Goal: Task Accomplishment & Management: Use online tool/utility

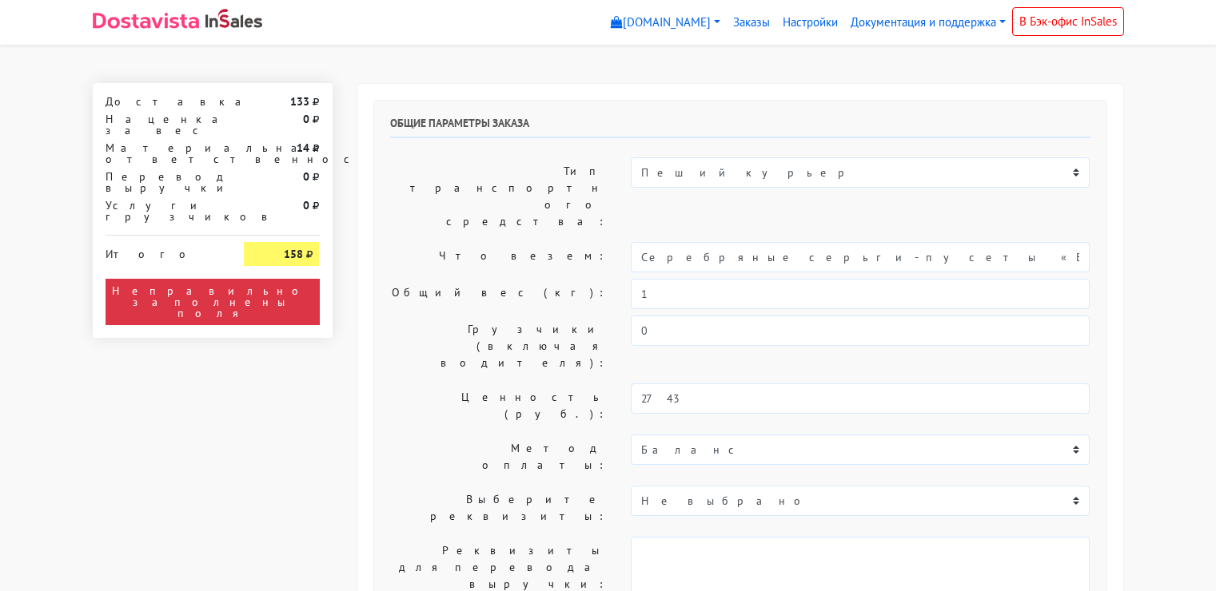
select select "11:00"
select select "21:00"
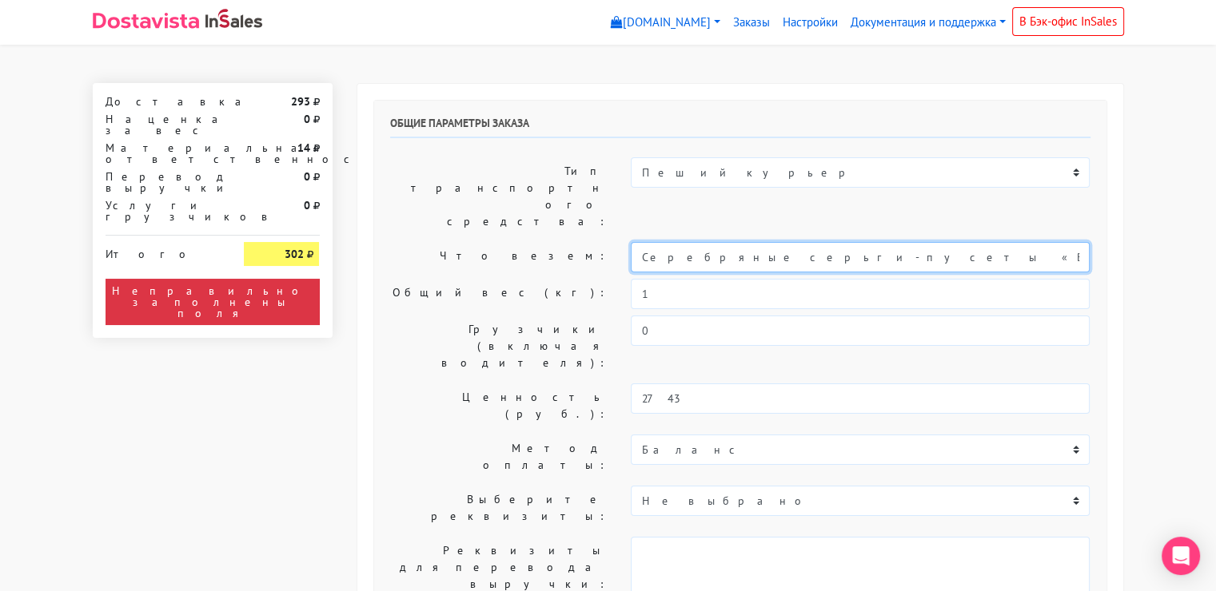
click at [777, 242] on input "Серебряные серьги-пусеты «Вышивка» pink" at bounding box center [860, 257] width 459 height 30
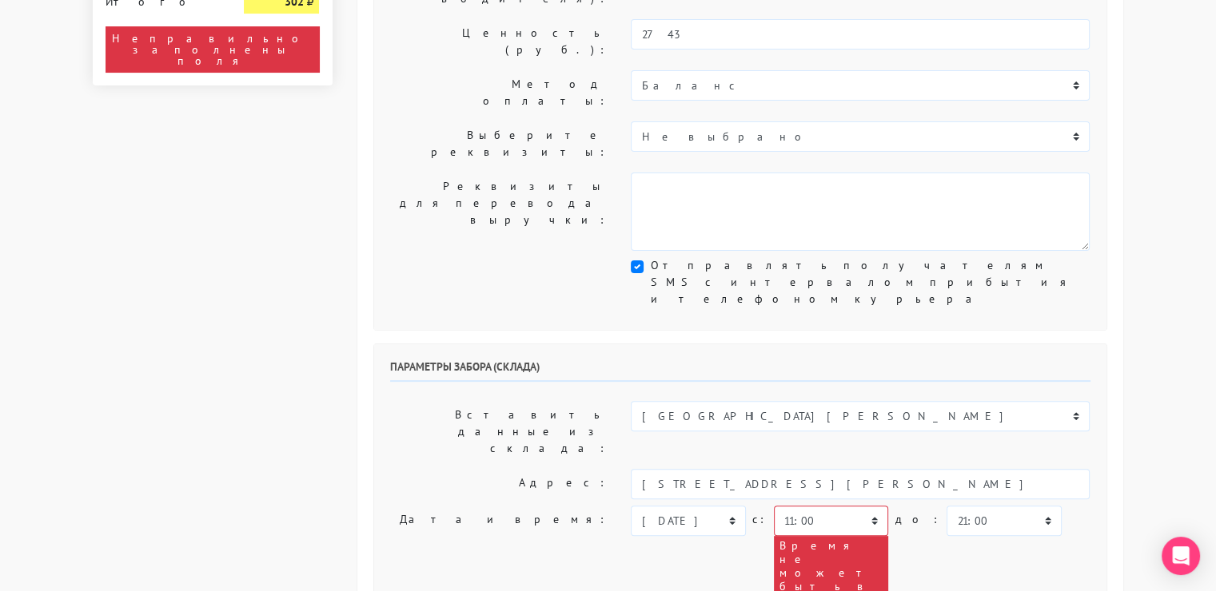
scroll to position [366, 0]
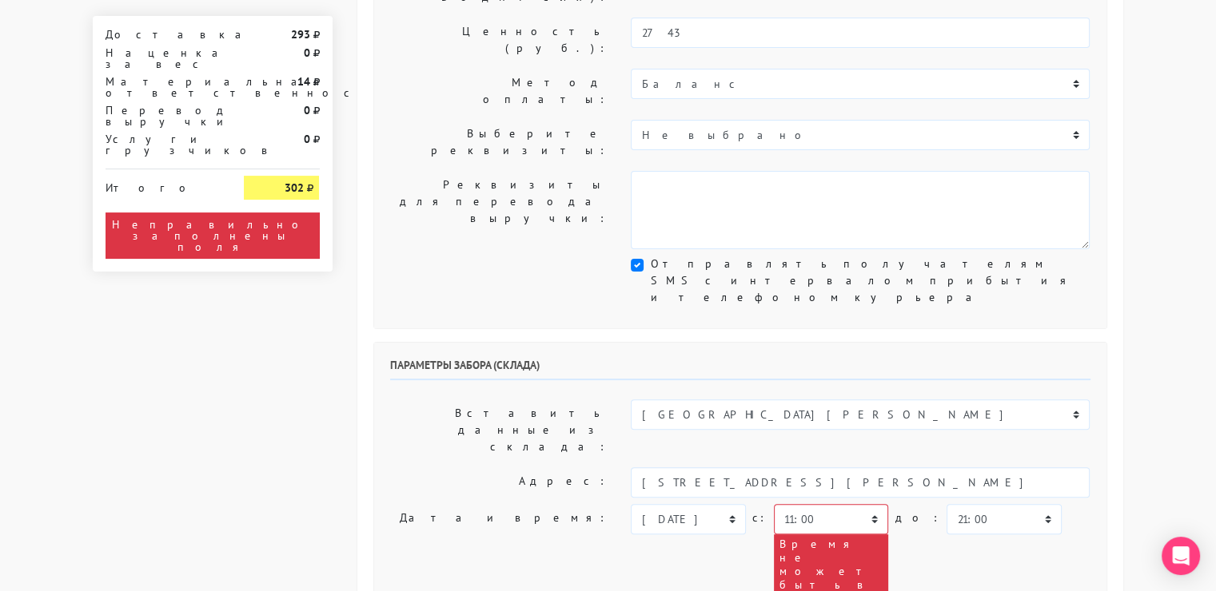
type input "украшения"
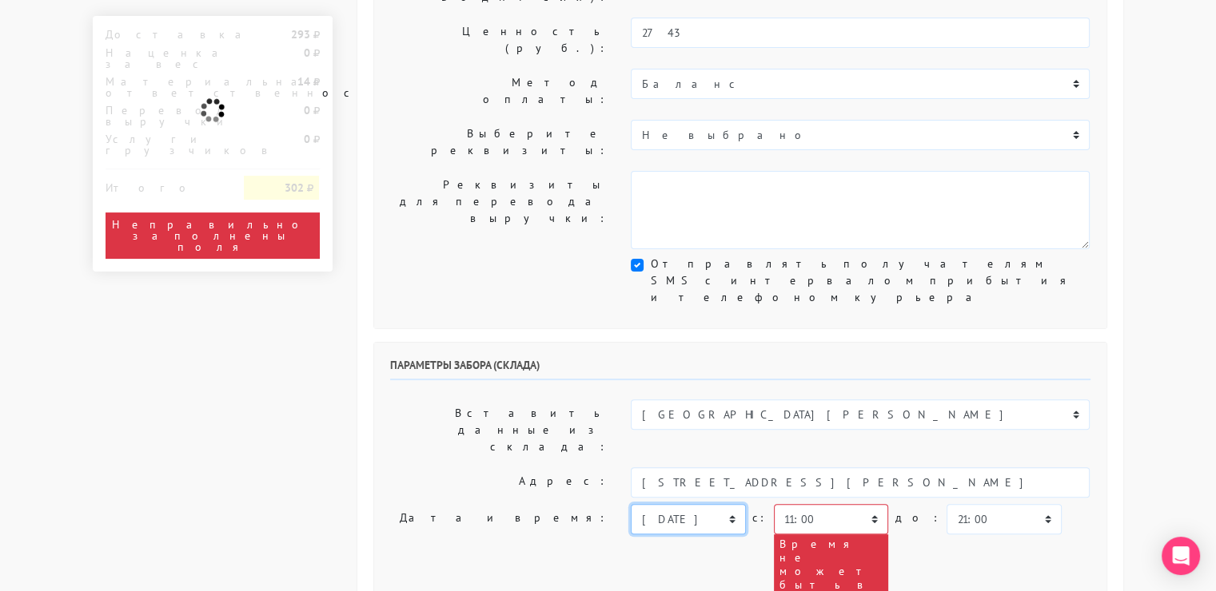
click at [719, 504] on select "[DATE] [DATE] [DATE] [DATE] [DATE] [DATE] [DATE] [DATE] [DATE]" at bounding box center [688, 519] width 114 height 30
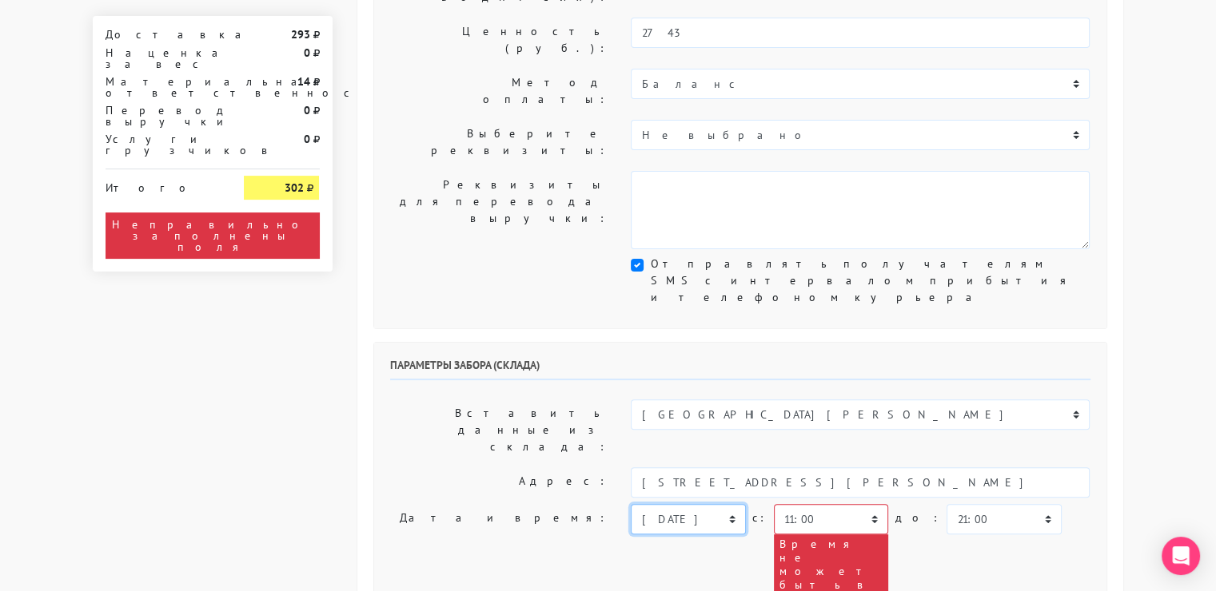
select select "[DATE]"
click at [631, 504] on select "[DATE] [DATE] [DATE] [DATE] [DATE] [DATE] [DATE] [DATE] [DATE]" at bounding box center [688, 519] width 114 height 30
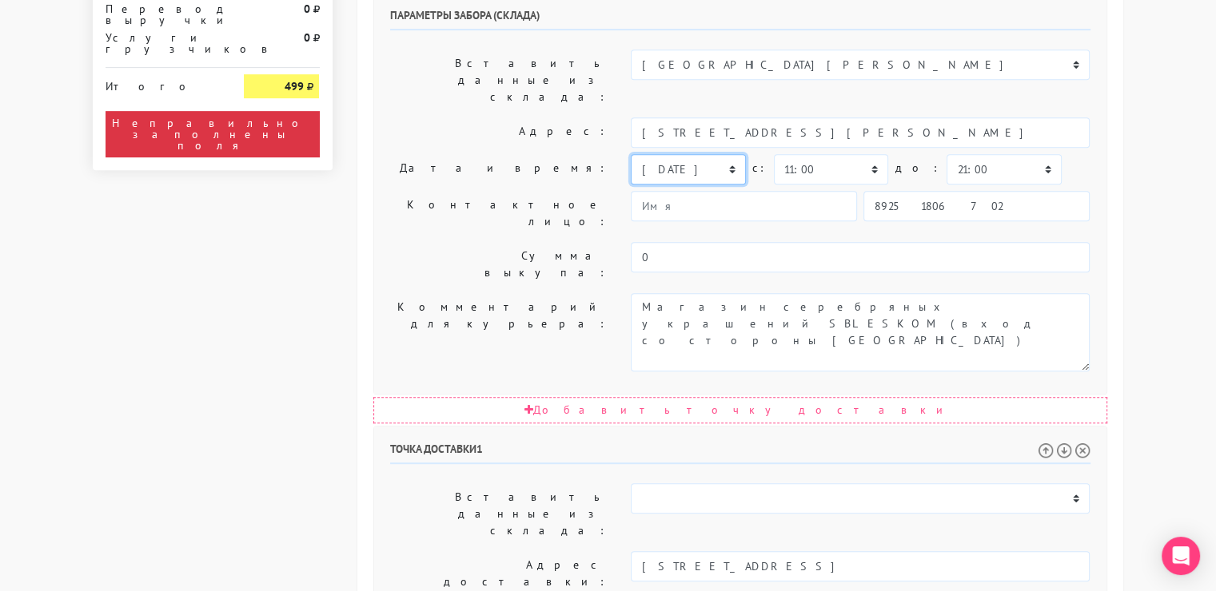
scroll to position [718, 0]
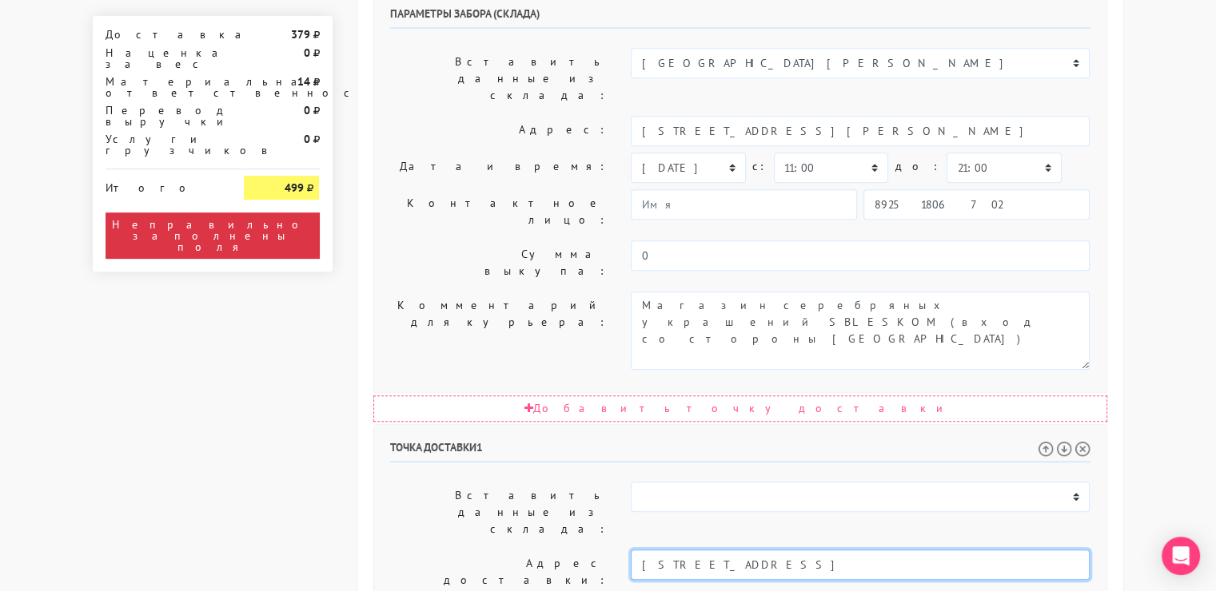
click at [814, 550] on input "[STREET_ADDRESS]" at bounding box center [860, 565] width 459 height 30
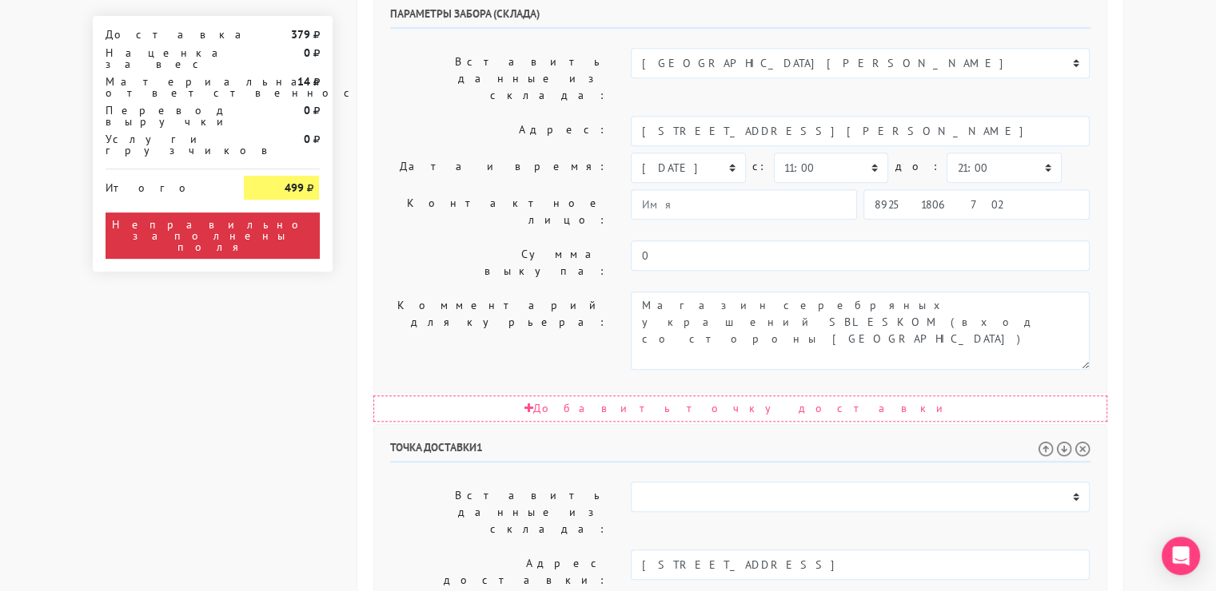
select select "[DATE]"
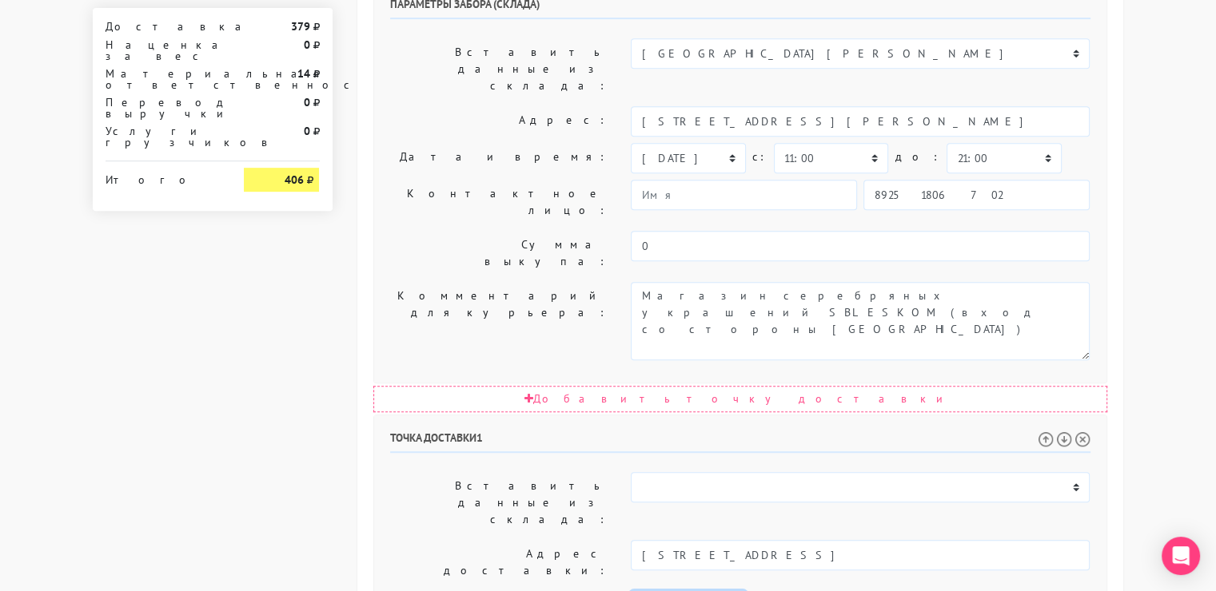
scroll to position [741, 0]
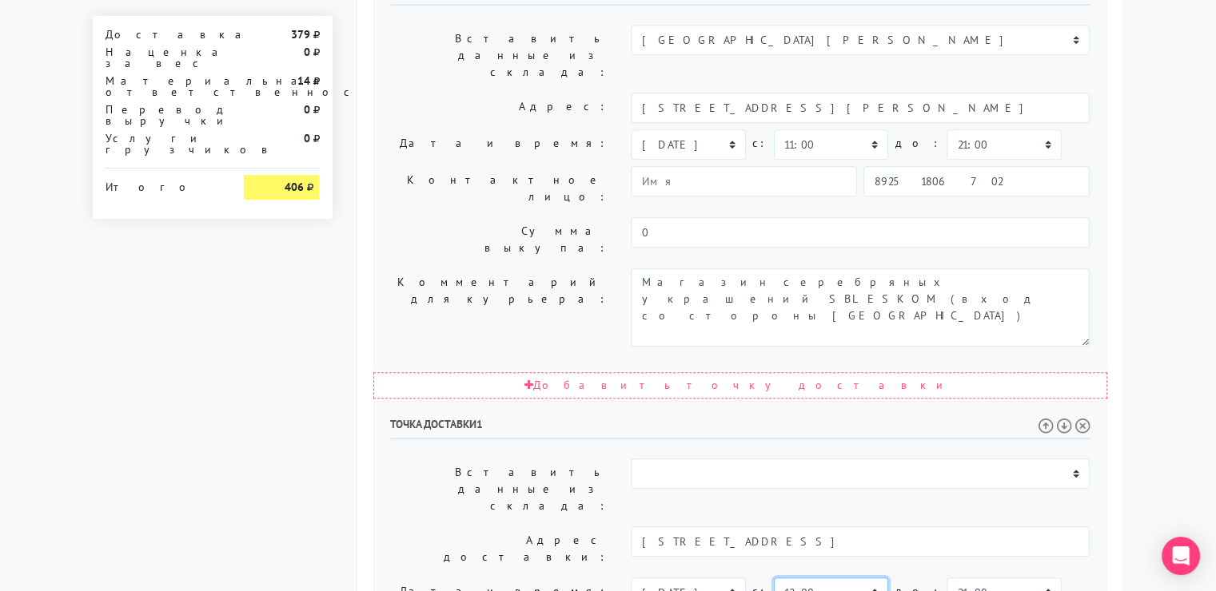
click at [866, 578] on select "00:00 00:30 01:00 01:30 02:00 02:30 03:00 03:30 04:00 04:30 05:00 05:30 06:00 0…" at bounding box center [831, 593] width 114 height 30
select select "11:00"
click at [774, 578] on select "00:00 00:30 01:00 01:30 02:00 02:30 03:00 03:30 04:00 04:30 05:00 05:30 06:00 0…" at bounding box center [831, 593] width 114 height 30
click at [978, 578] on select "00:00 00:30 01:00 01:30 02:00 02:30 03:00 03:30 04:00 04:30 05:00 05:30 06:00 0…" at bounding box center [1003, 593] width 114 height 30
select select "15:00"
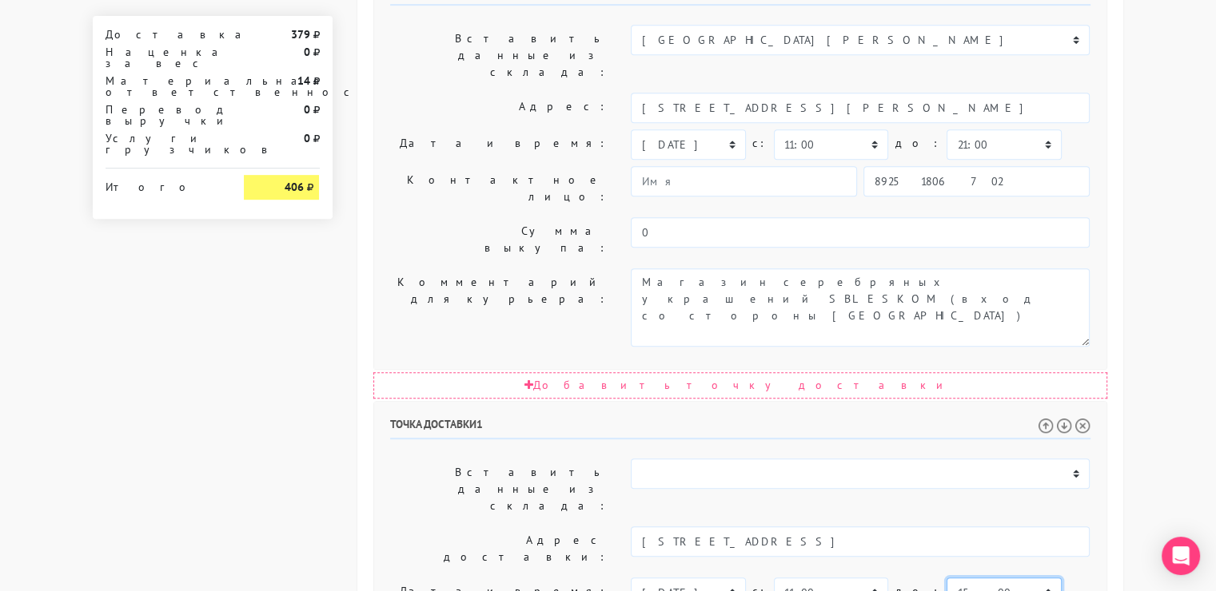
click at [946, 578] on select "00:00 00:30 01:00 01:30 02:00 02:30 03:00 03:30 04:00 04:30 05:00 05:30 06:00 0…" at bounding box center [1003, 593] width 114 height 30
click at [1096, 578] on div "[DATE] [DATE] [DATE] [DATE] [DATE] [DATE] [DATE] [DATE] [DATE] [DATE]" at bounding box center [860, 593] width 483 height 30
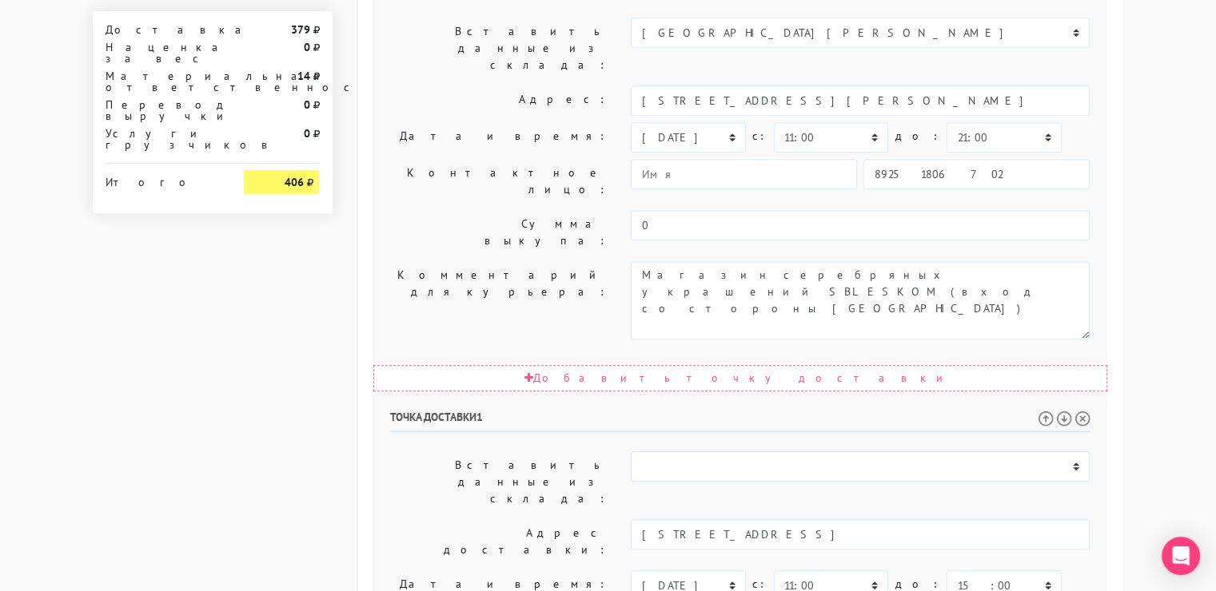
scroll to position [879, 0]
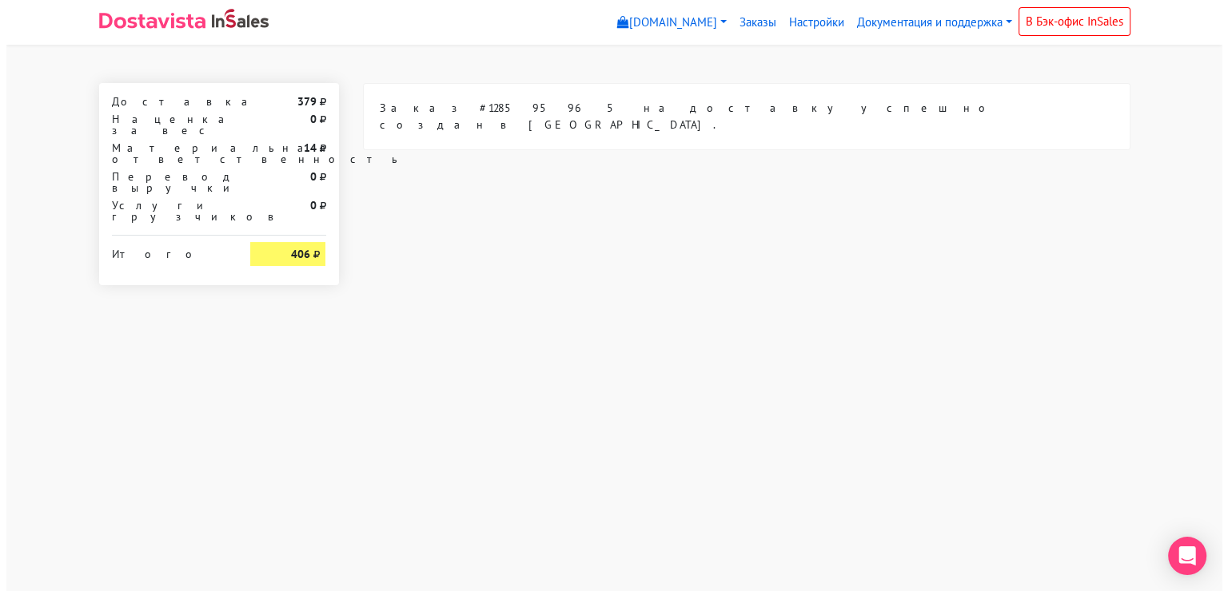
scroll to position [0, 0]
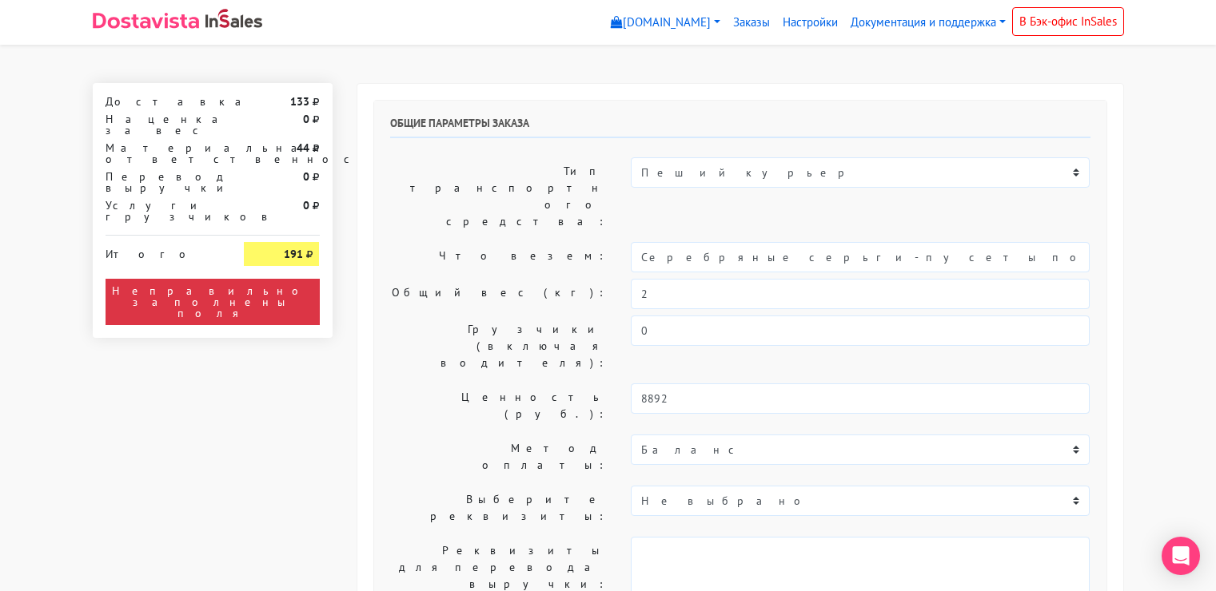
select select "11:00"
select select "21:00"
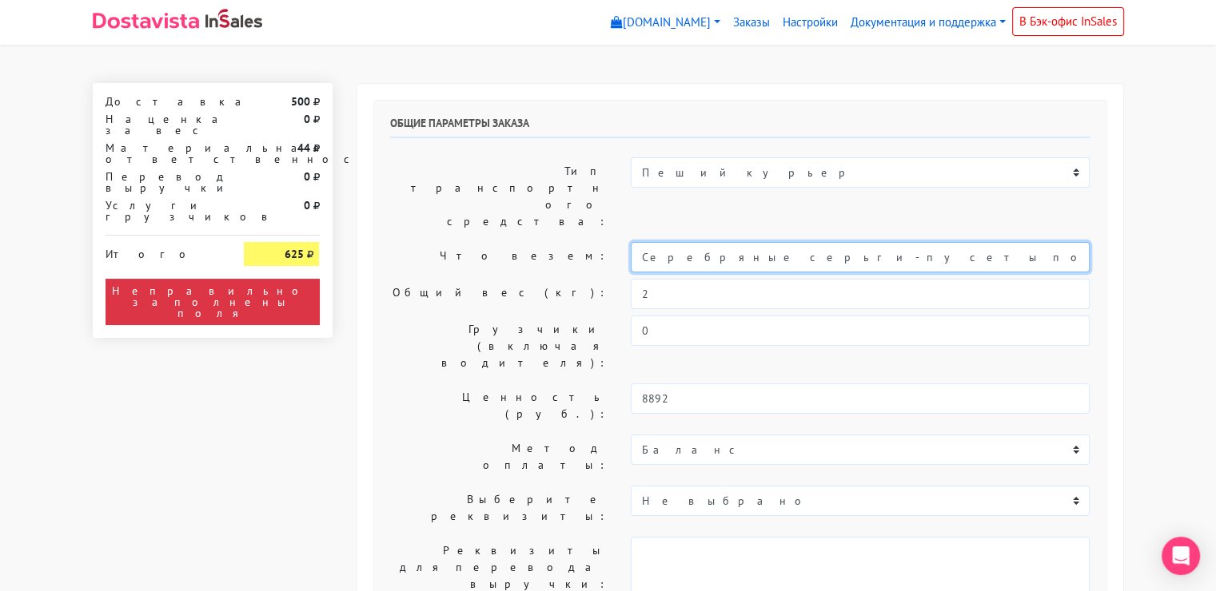
click at [710, 242] on input "Серебряные серьги-пусеты полусфера «Ретро» gold" at bounding box center [860, 257] width 459 height 30
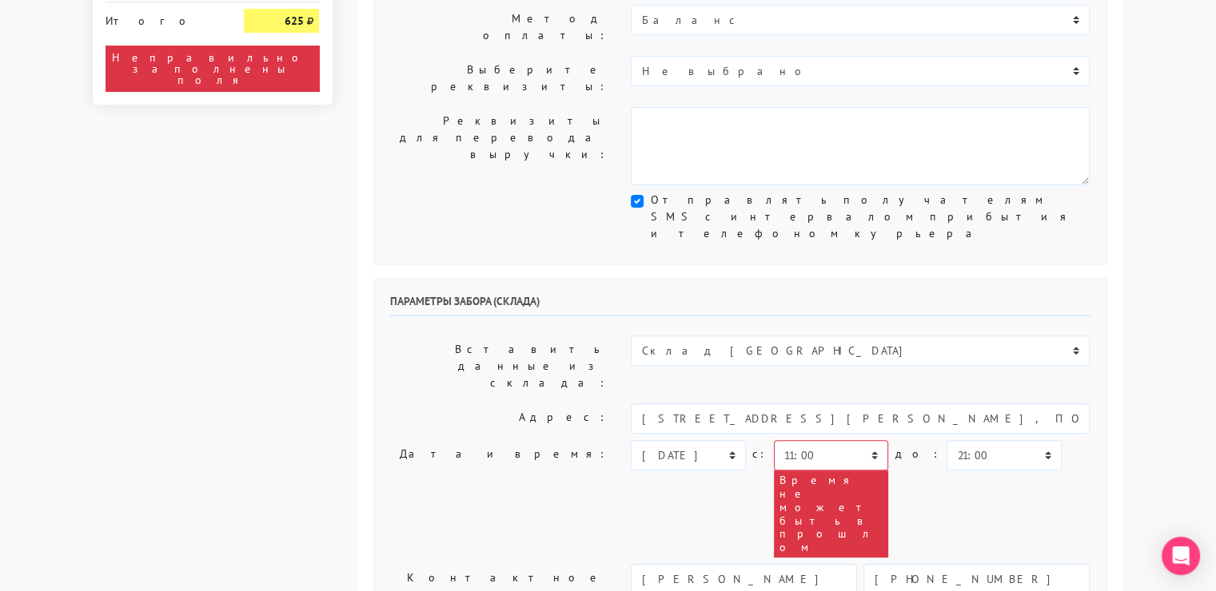
scroll to position [432, 0]
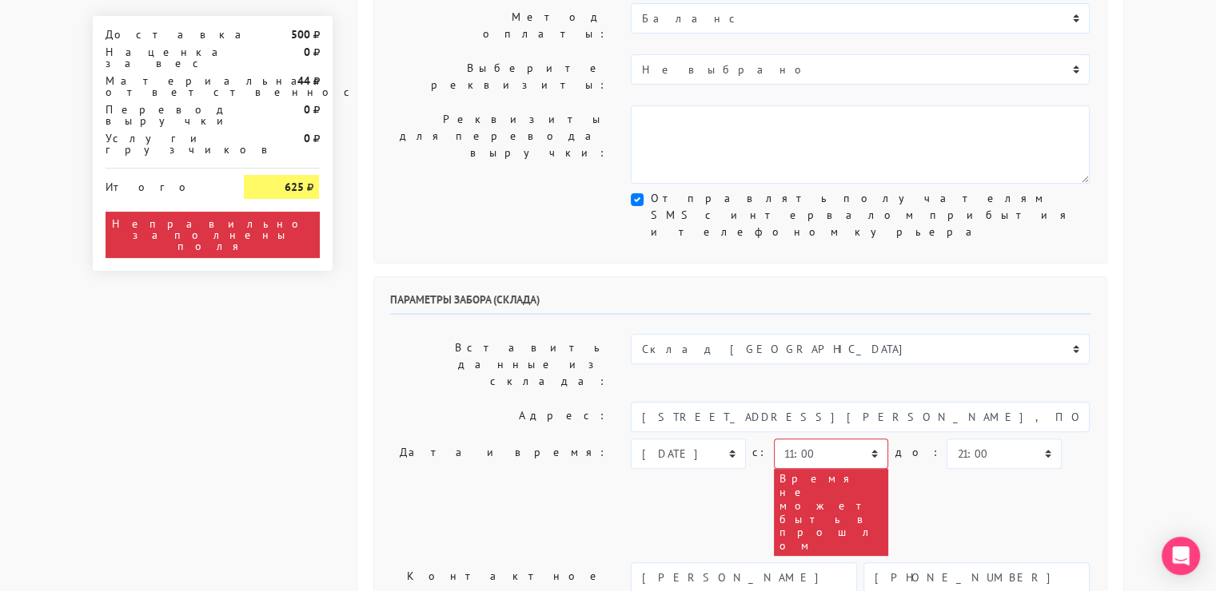
type input "украшения"
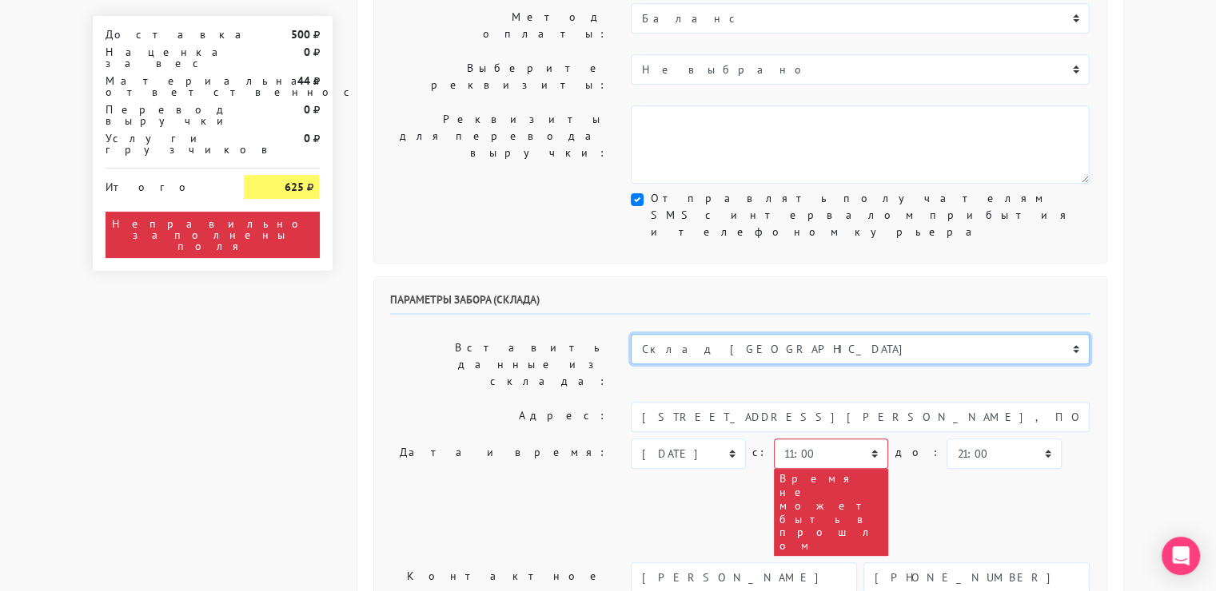
click at [726, 334] on select "Склад Москва Склад Санкт-Петербург Москва.Никольская Склад Екатеринбург" at bounding box center [860, 349] width 459 height 30
select select "1019"
click at [631, 334] on select "Склад Москва Склад Санкт-Петербург Москва.Никольская Склад Екатеринбург" at bounding box center [860, 349] width 459 height 30
type input "[STREET_ADDRESS][PERSON_NAME]"
type input "89251806702"
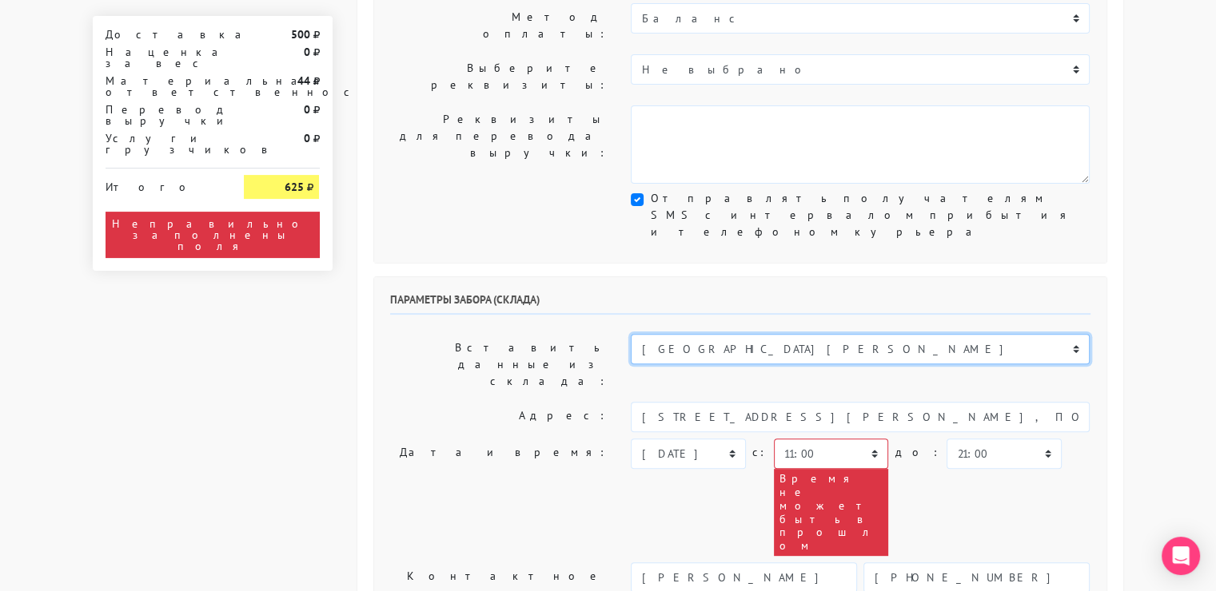
type textarea "Магазин серебряных украшений SBLESKOM (вход со стороны [GEOGRAPHIC_DATA])"
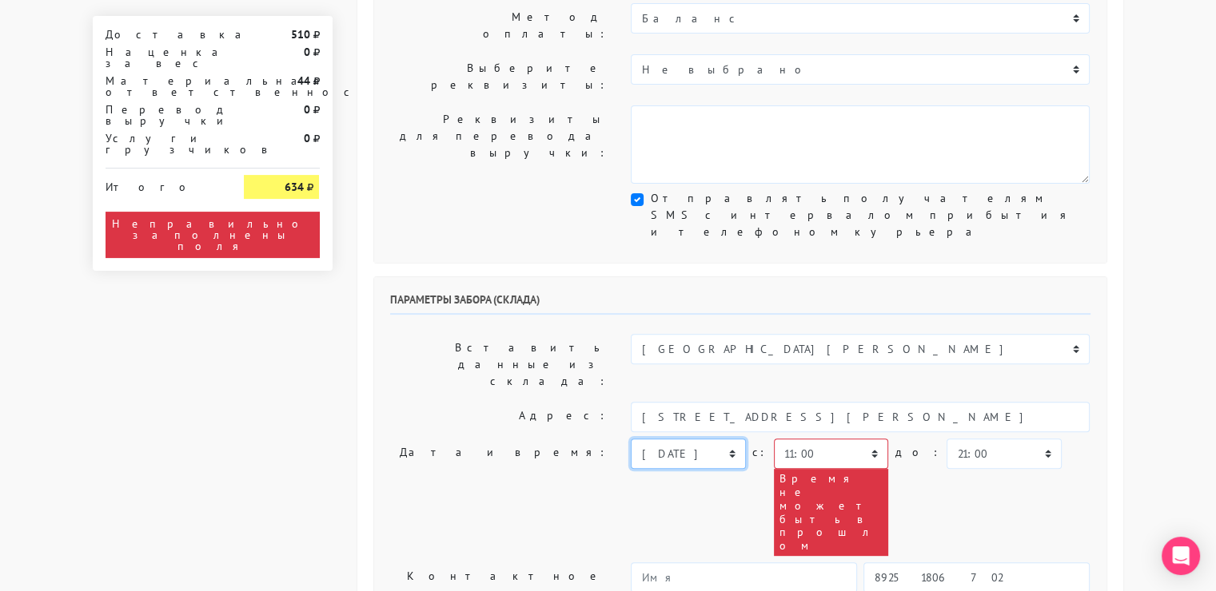
click at [718, 439] on select "[DATE] [DATE] [DATE] [DATE] [DATE] [DATE] [DATE] [DATE] [DATE]" at bounding box center [688, 454] width 114 height 30
select select "[DATE]"
click at [631, 439] on select "[DATE] [DATE] [DATE] [DATE] [DATE] [DATE] [DATE] [DATE] [DATE]" at bounding box center [688, 454] width 114 height 30
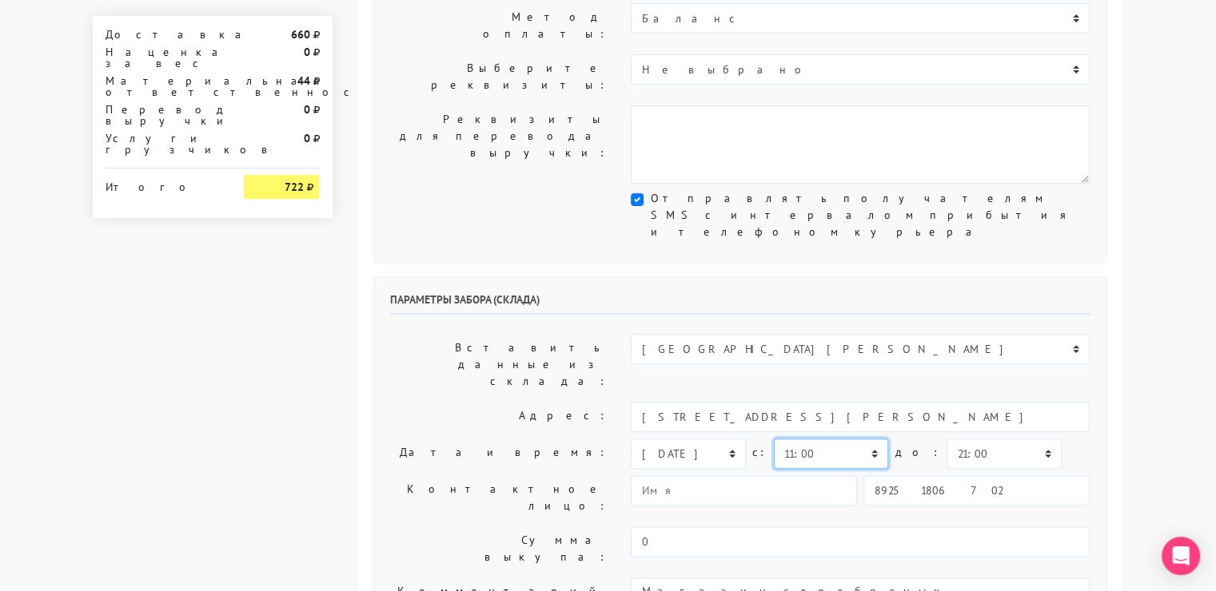
click at [863, 439] on select "00:00 00:30 01:00 01:30 02:00 02:30 03:00 03:30 04:00 04:30 05:00 05:30 06:00 0…" at bounding box center [831, 454] width 114 height 30
click at [774, 439] on select "00:00 00:30 01:00 01:30 02:00 02:30 03:00 03:30 04:00 04:30 05:00 05:30 06:00 0…" at bounding box center [831, 454] width 114 height 30
click at [965, 439] on select "00:00 00:30 01:00 01:30 02:00 02:30 03:00 03:30 04:00 04:30 05:00 05:30 06:00 0…" at bounding box center [1003, 454] width 114 height 30
click at [863, 439] on select "00:00 00:30 01:00 01:30 02:00 02:30 03:00 03:30 04:00 04:30 05:00 05:30 06:00 0…" at bounding box center [831, 454] width 114 height 30
select select "17:00"
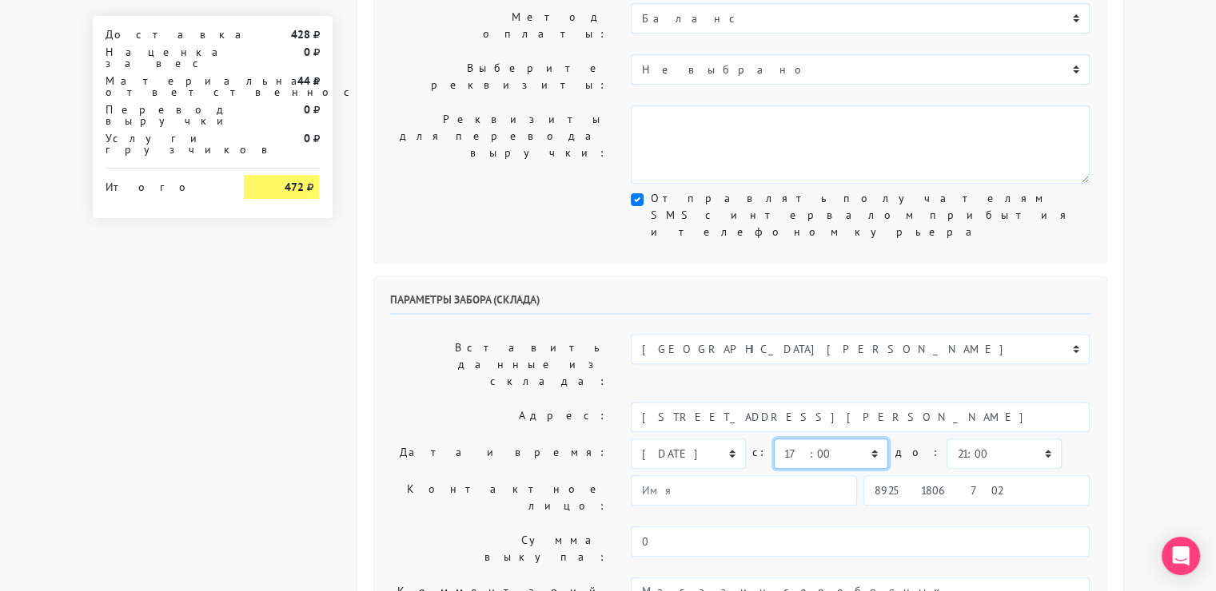
click at [774, 439] on select "00:00 00:30 01:00 01:30 02:00 02:30 03:00 03:30 04:00 04:30 05:00 05:30 06:00 0…" at bounding box center [831, 454] width 114 height 30
click at [993, 439] on select "00:00 00:30 01:00 01:30 02:00 02:30 03:00 03:30 04:00 04:30 05:00 05:30 06:00 0…" at bounding box center [1003, 454] width 114 height 30
select select "17:30"
click at [946, 439] on select "00:00 00:30 01:00 01:30 02:00 02:30 03:00 03:30 04:00 04:30 05:00 05:30 06:00 0…" at bounding box center [1003, 454] width 114 height 30
click at [970, 476] on input "89251806702" at bounding box center [976, 491] width 226 height 30
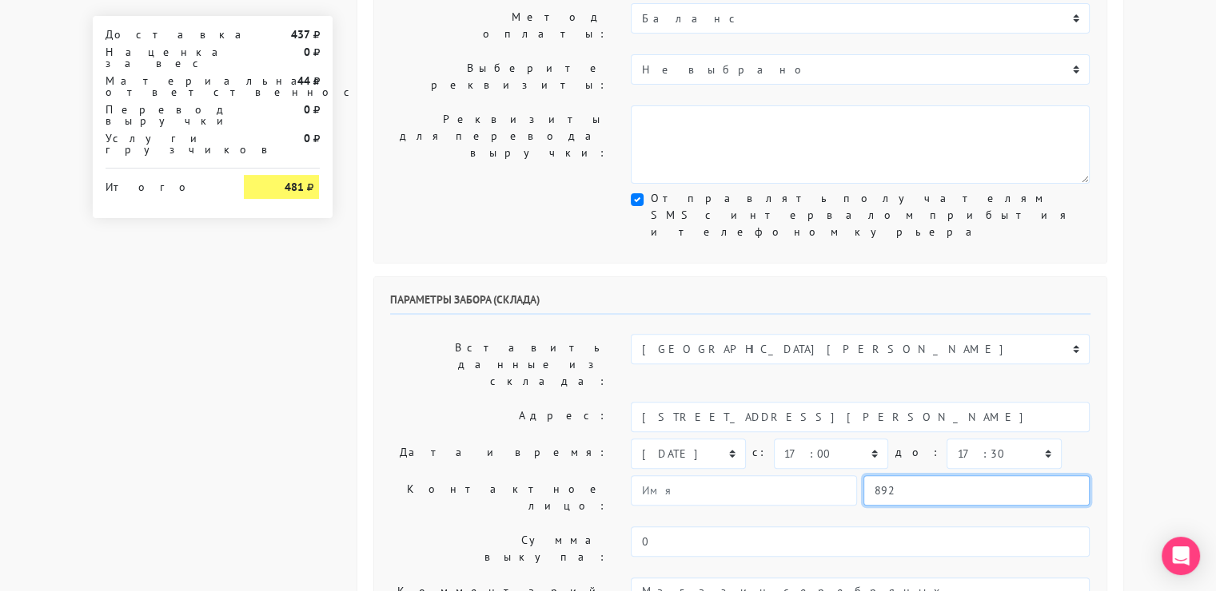
type input "9234448187"
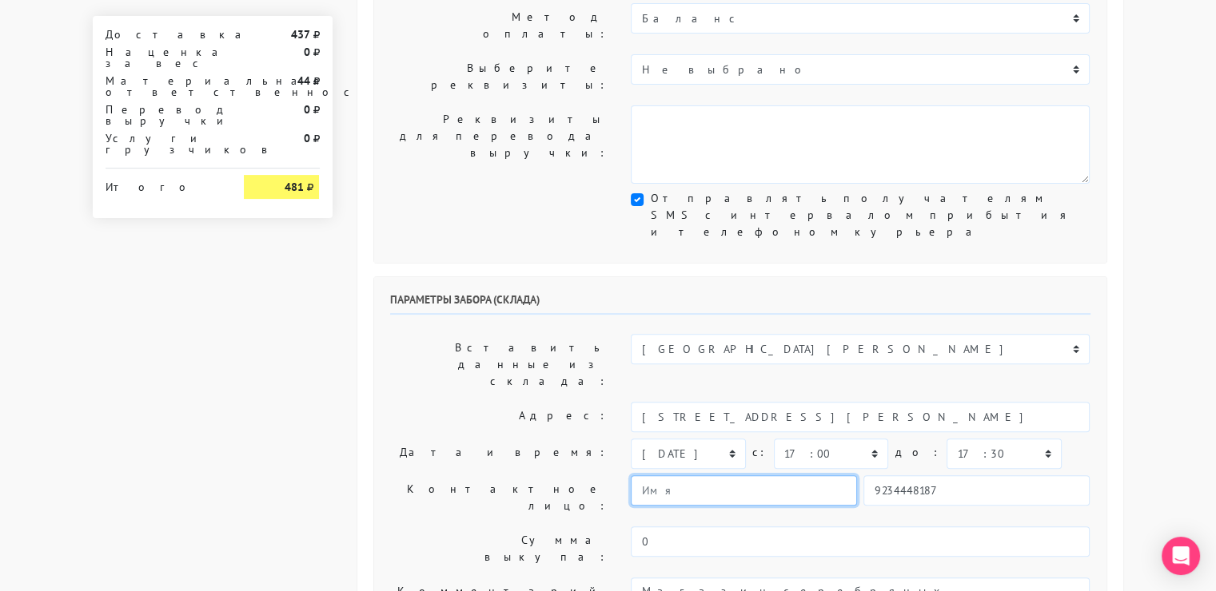
type input "Юлия"
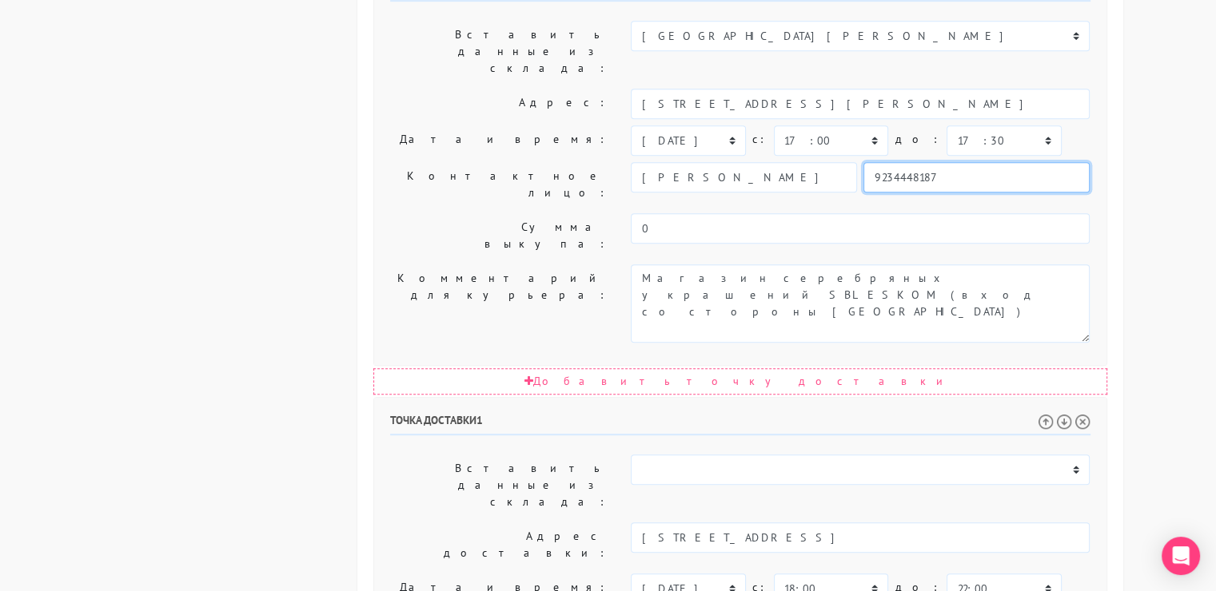
scroll to position [748, 0]
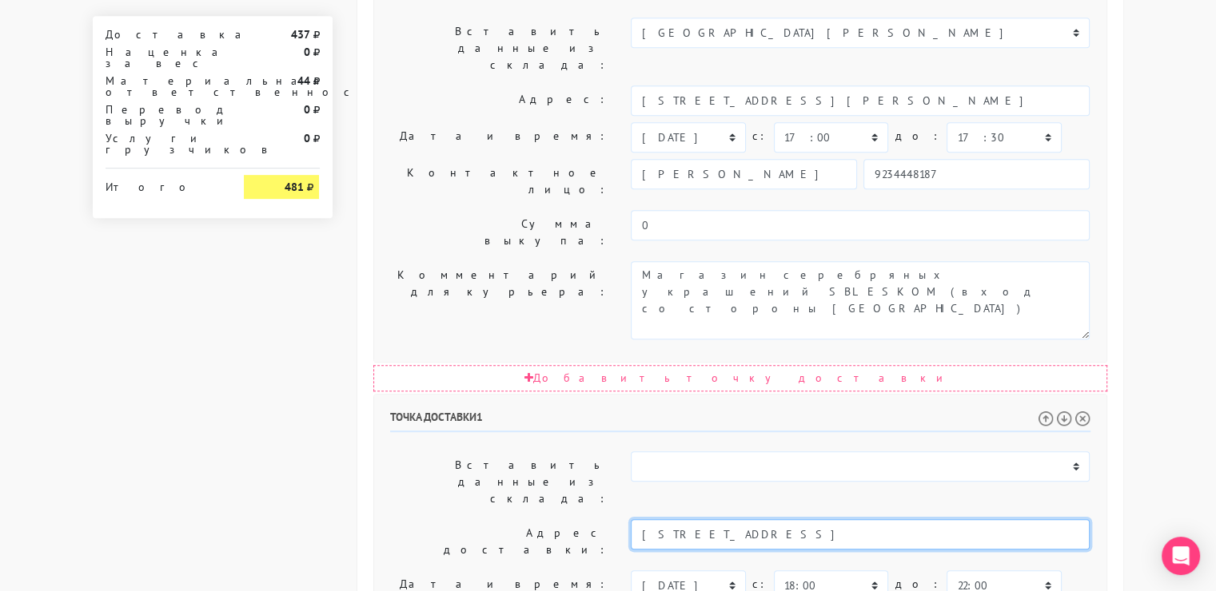
drag, startPoint x: 945, startPoint y: 287, endPoint x: 804, endPoint y: 289, distance: 140.7
click at [804, 519] on input "Г. Москва, ул. Ясный проезд 14к1, 3 подъезд , кв 186 , 16 этаж" at bounding box center [860, 534] width 459 height 30
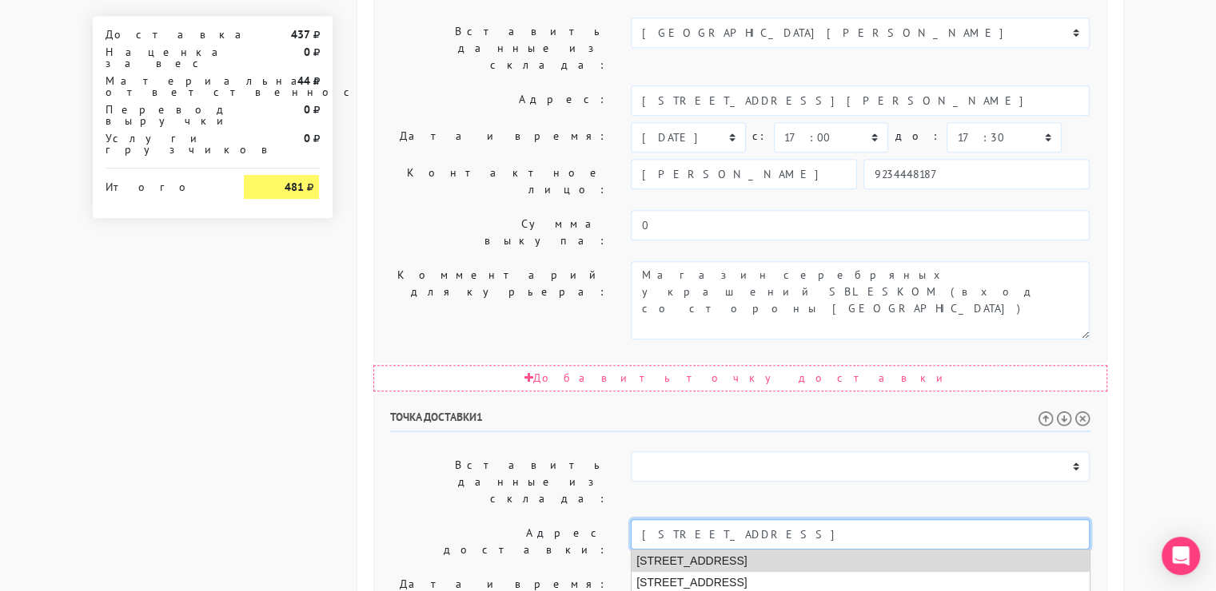
click at [792, 551] on li "Москва, Ясный проезд, 14 к1" at bounding box center [860, 562] width 458 height 22
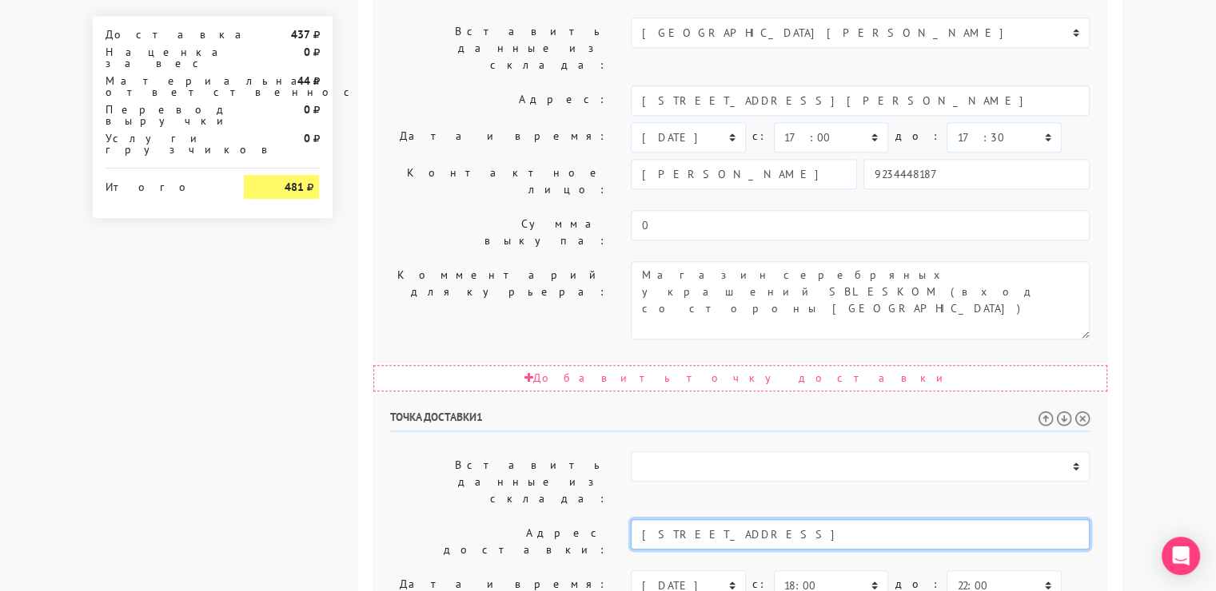
type input "Москва, Ясный проезд, 14 к1"
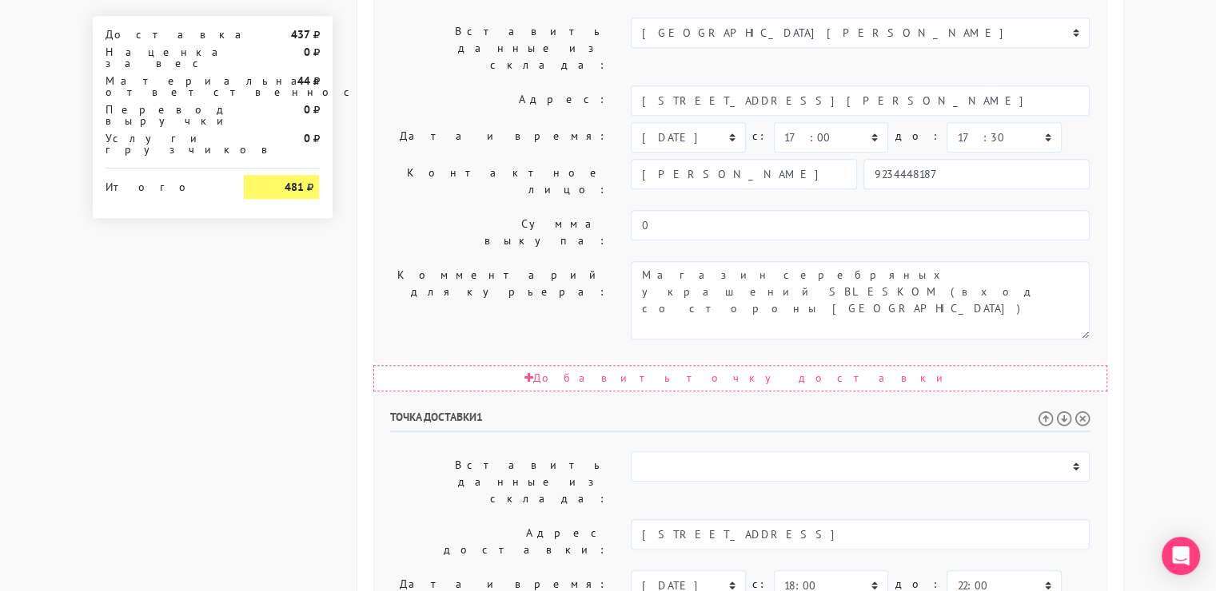
paste textarea "3 подъезд , кв 186 , 16 этаж"
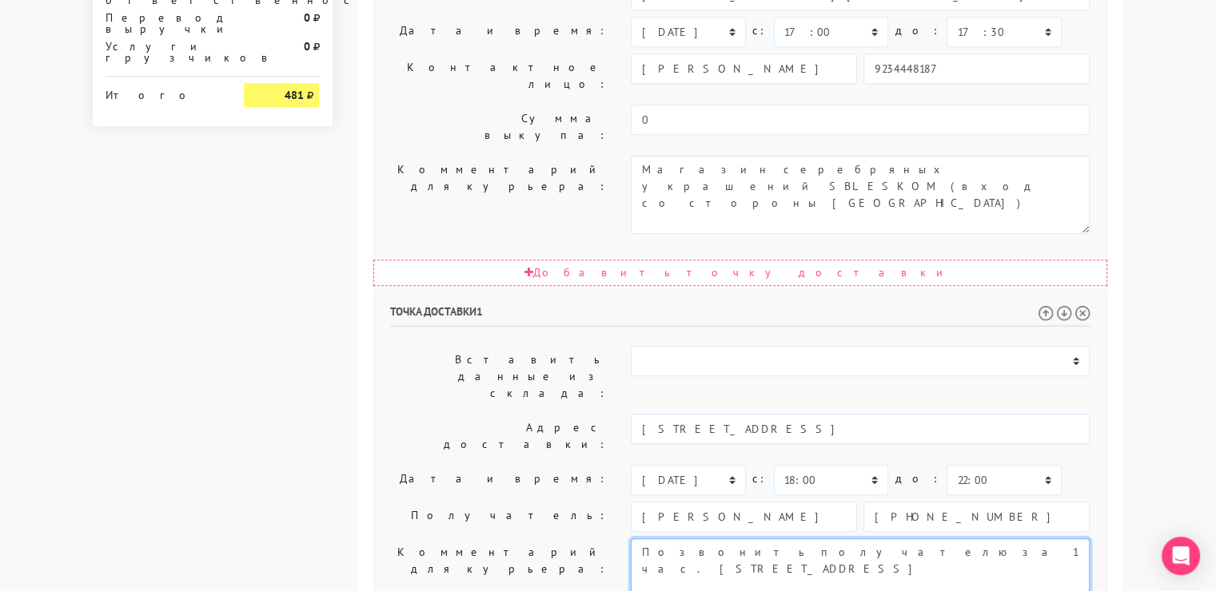
scroll to position [860, 0]
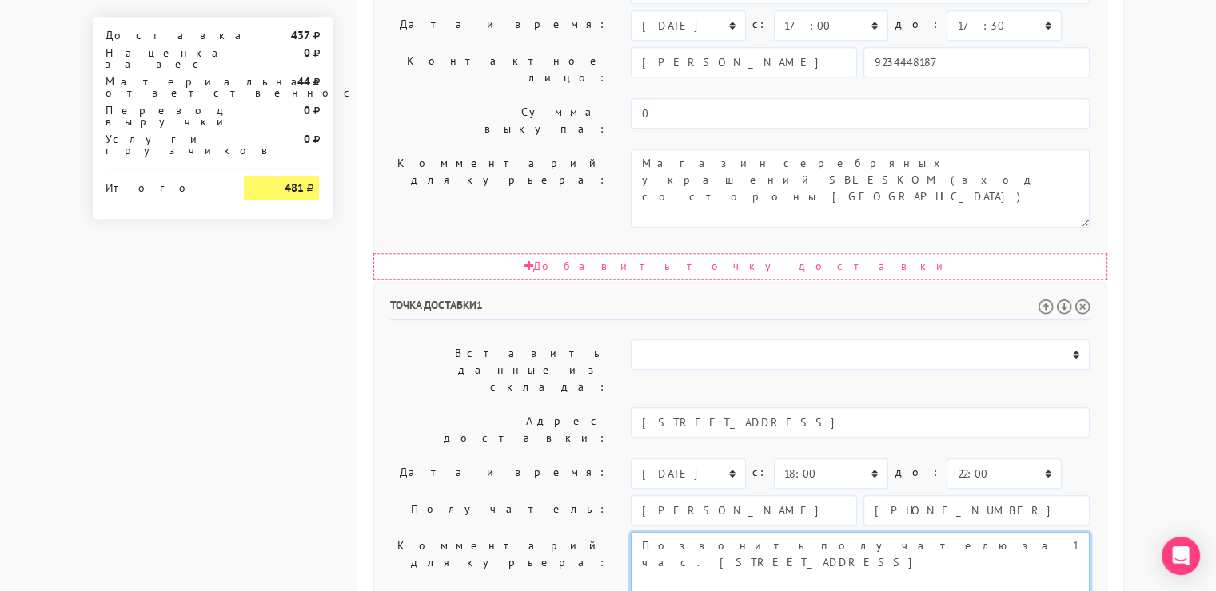
type textarea "Позвонить получателю за 1 час. 3 подъезд , кв 186 , 16 этаж"
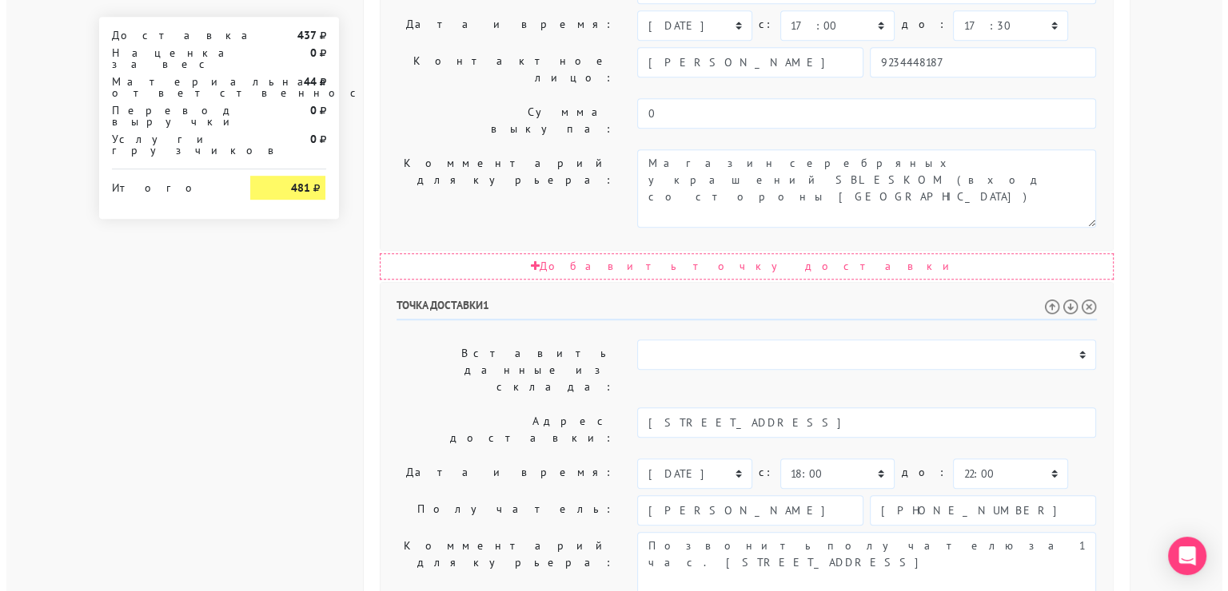
scroll to position [0, 0]
